Goal: Task Accomplishment & Management: Manage account settings

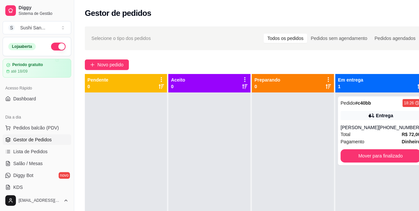
click at [348, 115] on div "Entrega" at bounding box center [380, 115] width 80 height 9
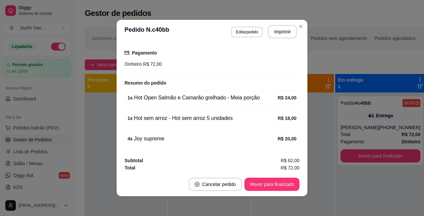
scroll to position [1, 0]
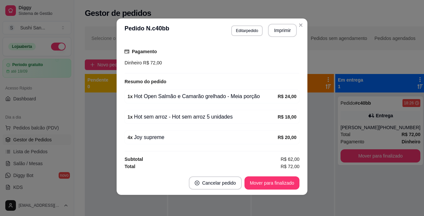
click at [298, 25] on div "Selecione o tipo dos pedidos Todos os pedidos Pedidos sem agendamento Pedidos a…" at bounding box center [255, 161] width 362 height 276
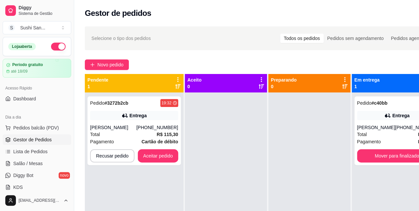
click at [168, 162] on button "Aceitar pedido" at bounding box center [158, 156] width 40 height 13
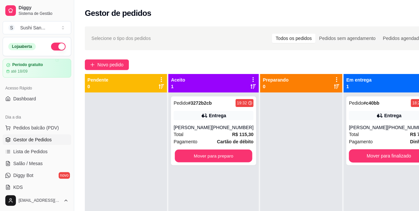
click at [231, 161] on button "Mover para preparo" at bounding box center [213, 156] width 77 height 13
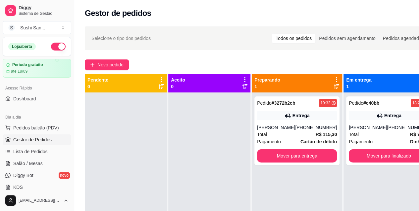
click at [270, 124] on div "Pedido # 3272b2cb 19:32 Entrega [PERSON_NAME] [PHONE_NUMBER] Total R$ 115,30 Pa…" at bounding box center [296, 131] width 85 height 69
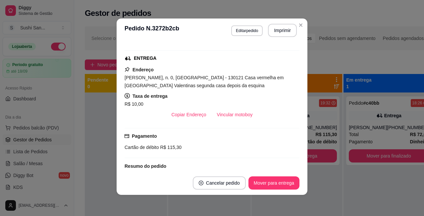
scroll to position [94, 0]
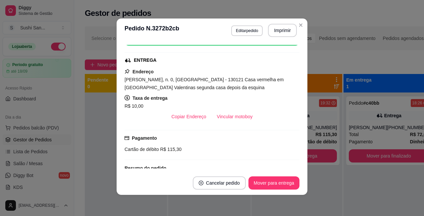
click at [297, 22] on button "Close" at bounding box center [300, 25] width 11 height 11
click at [299, 22] on button "Close" at bounding box center [300, 25] width 11 height 11
click at [299, 24] on div "Selecione o tipo dos pedidos Todos os pedidos Pedidos sem agendamento Pedidos a…" at bounding box center [259, 161] width 371 height 276
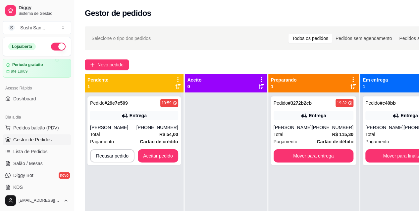
click at [163, 155] on button "Aceitar pedido" at bounding box center [158, 156] width 40 height 13
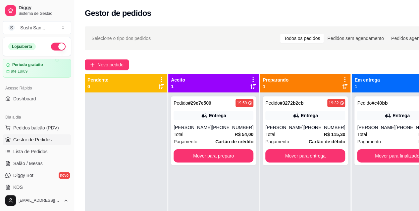
click at [195, 127] on div "[PERSON_NAME]" at bounding box center [192, 127] width 38 height 7
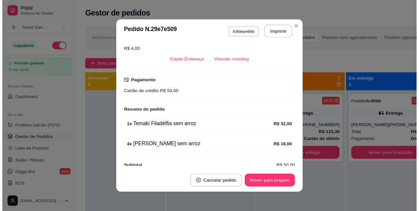
scroll to position [152, 0]
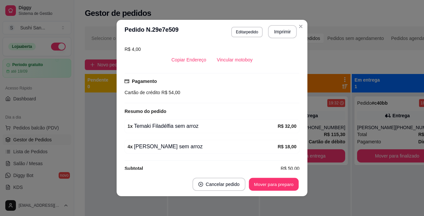
click at [268, 189] on button "Mover para preparo" at bounding box center [274, 184] width 50 height 13
click at [100, 154] on div at bounding box center [126, 201] width 82 height 216
